Goal: Transaction & Acquisition: Purchase product/service

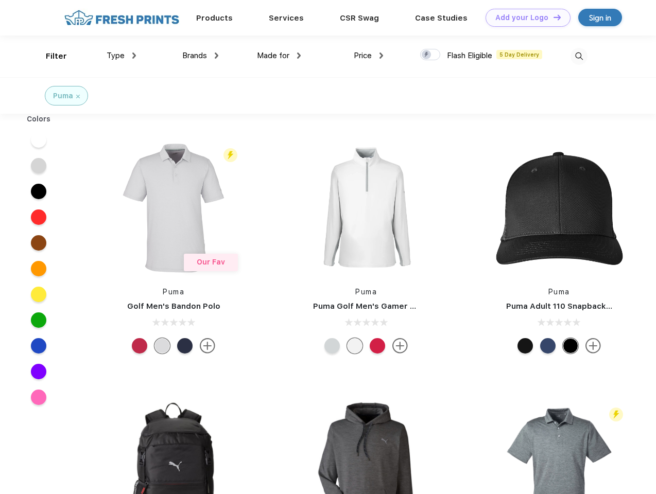
scroll to position [1, 0]
click at [524, 17] on link "Add your Logo Design Tool" at bounding box center [527, 18] width 85 height 18
click at [0, 0] on div "Design Tool" at bounding box center [0, 0] width 0 height 0
click at [552, 17] on link "Add your Logo Design Tool" at bounding box center [527, 18] width 85 height 18
click at [49, 56] on div "Filter" at bounding box center [56, 56] width 21 height 12
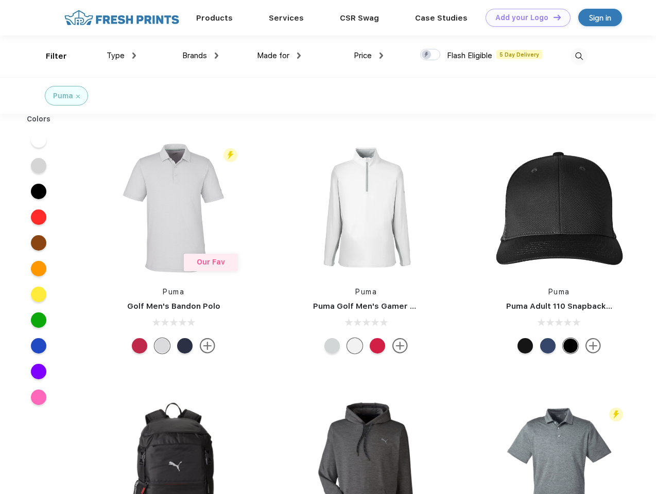
click at [121, 56] on span "Type" at bounding box center [116, 55] width 18 height 9
click at [200, 56] on span "Brands" at bounding box center [194, 55] width 25 height 9
click at [279, 56] on span "Made for" at bounding box center [273, 55] width 32 height 9
click at [368, 56] on span "Price" at bounding box center [362, 55] width 18 height 9
click at [430, 55] on div at bounding box center [430, 54] width 20 height 11
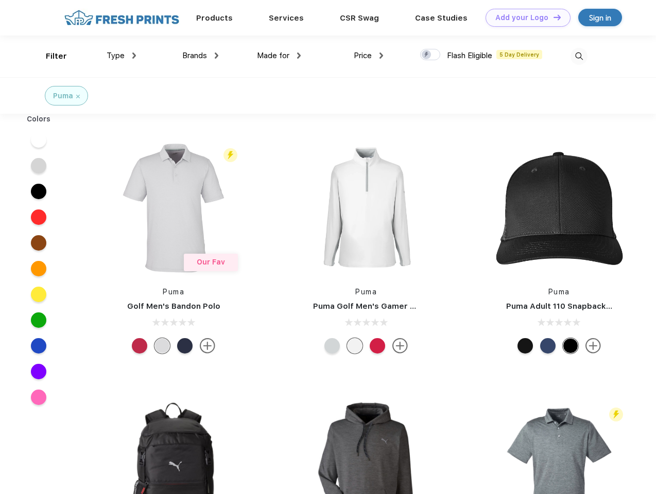
click at [427, 55] on input "checkbox" at bounding box center [423, 51] width 7 height 7
click at [578, 56] on img at bounding box center [578, 56] width 17 height 17
